Goal: Task Accomplishment & Management: Complete application form

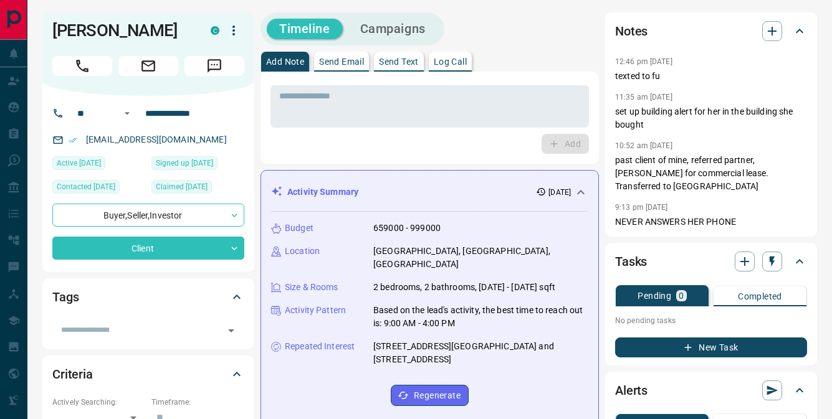
scroll to position [169, 0]
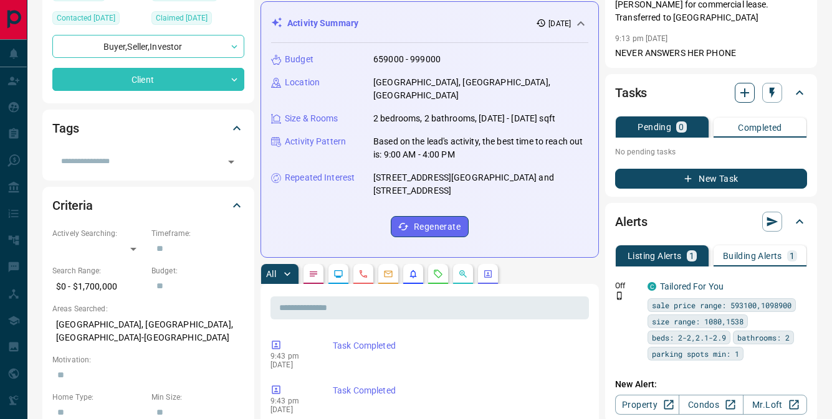
click at [742, 85] on icon "button" at bounding box center [744, 92] width 15 height 15
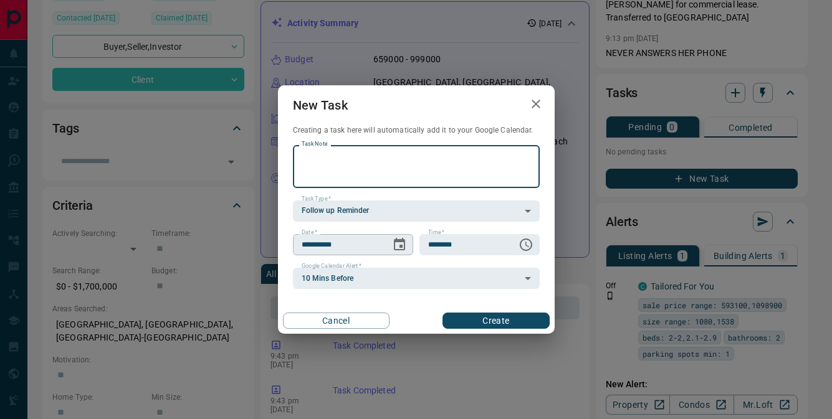
click at [404, 241] on icon "Choose date, selected date is Sep 17, 2025" at bounding box center [399, 244] width 11 height 12
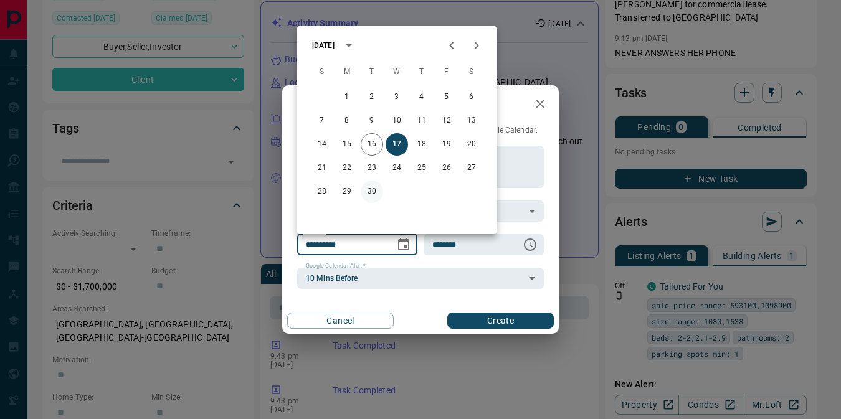
click at [368, 193] on button "30" at bounding box center [372, 192] width 22 height 22
type input "**********"
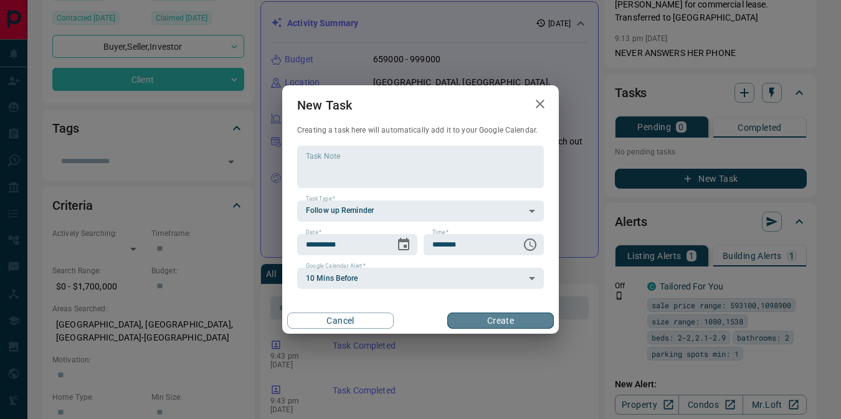
click at [494, 320] on button "Create" at bounding box center [500, 321] width 107 height 16
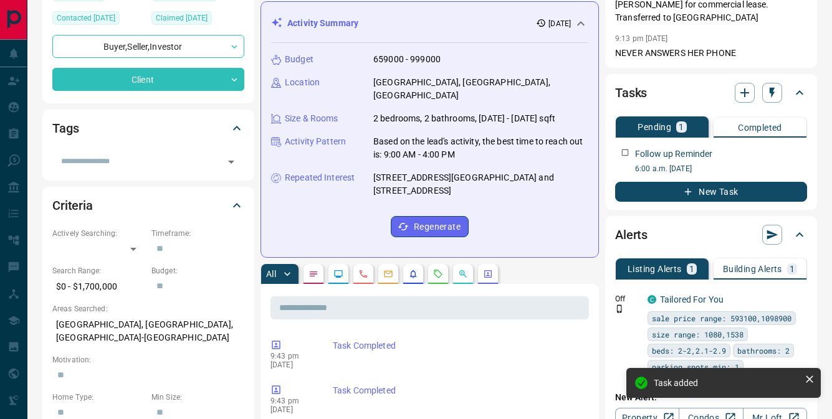
scroll to position [0, 0]
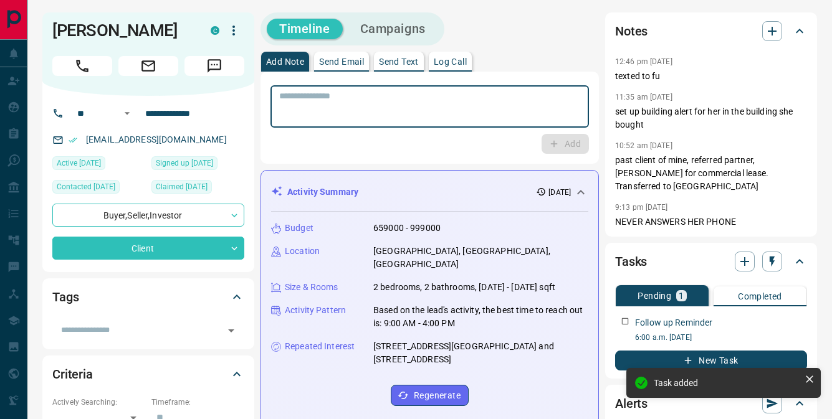
click at [317, 92] on textarea at bounding box center [429, 107] width 301 height 32
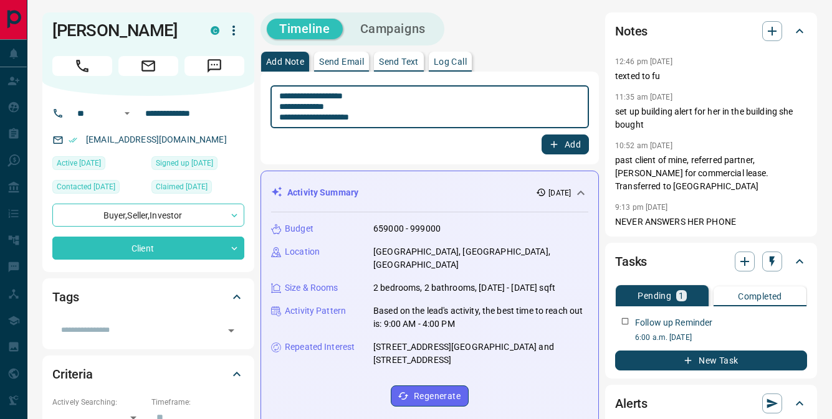
type textarea "**********"
click at [568, 139] on button "Add" at bounding box center [565, 145] width 47 height 20
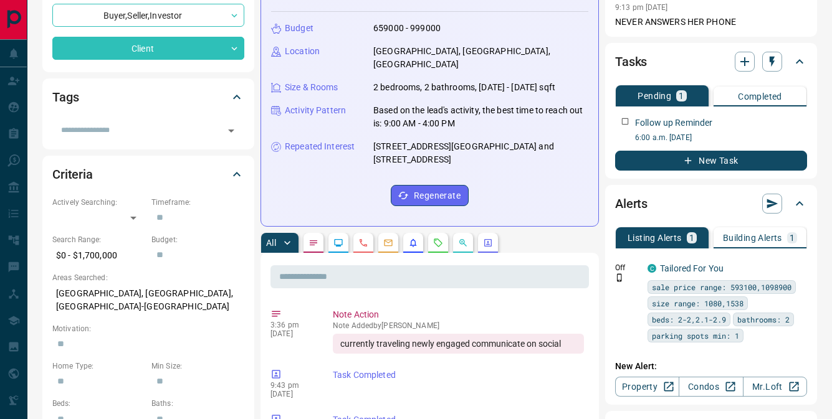
scroll to position [201, 0]
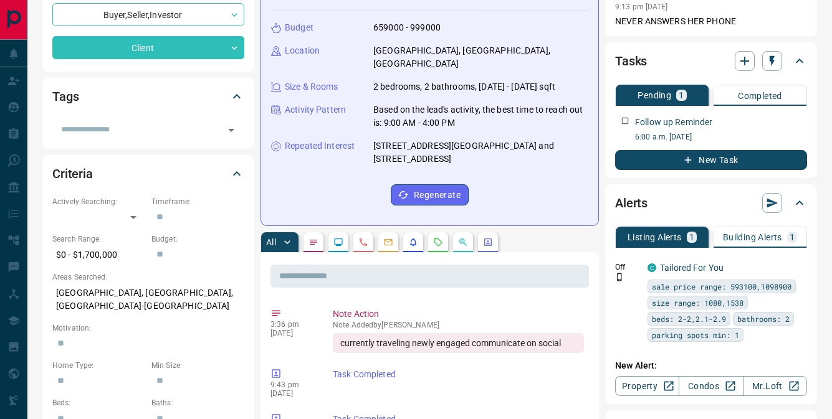
click at [739, 233] on p "Building Alerts" at bounding box center [752, 237] width 59 height 9
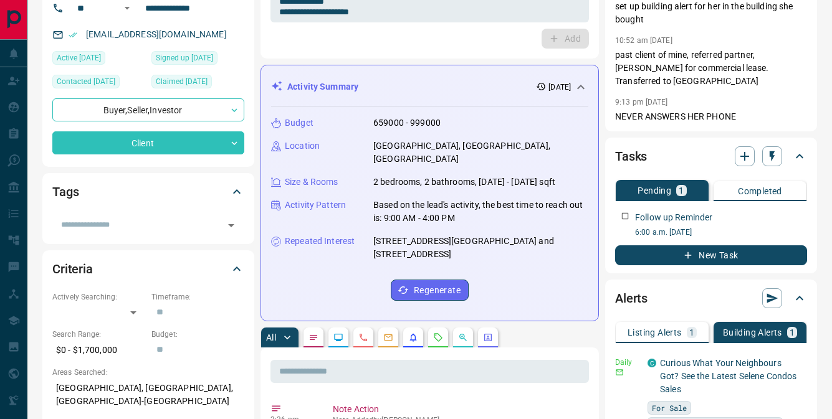
scroll to position [0, 0]
